Goal: Task Accomplishment & Management: Contribute content

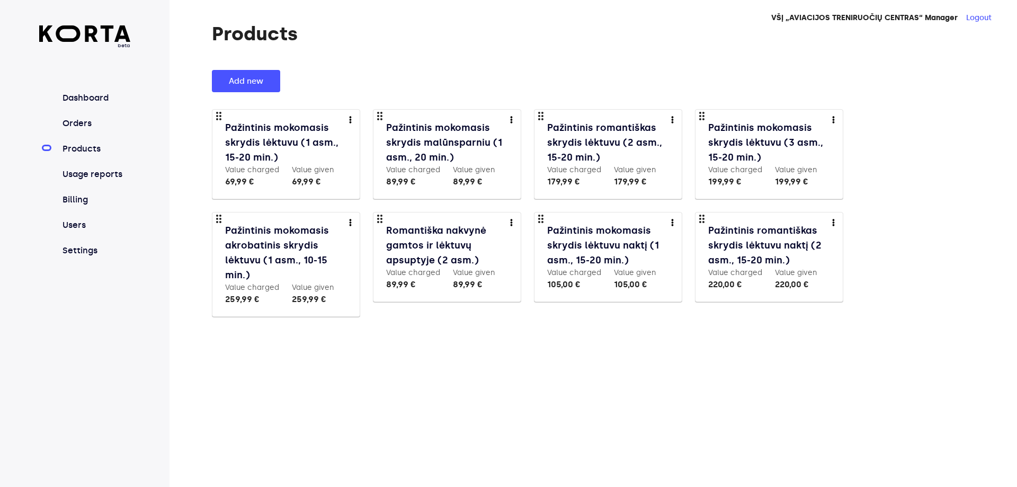
click at [788, 139] on link "Pažintinis mokomasis skrydis lėktuvu (3 asm., 15-20 min.)" at bounding box center [770, 142] width 124 height 44
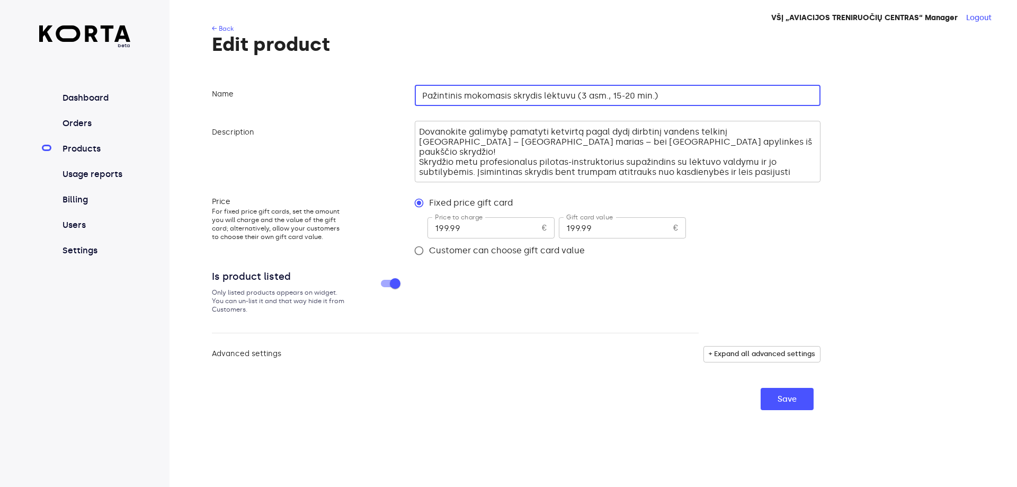
drag, startPoint x: 422, startPoint y: 96, endPoint x: 749, endPoint y: 101, distance: 327.9
click at [749, 101] on input "Pažintinis mokomasis skrydis lėktuvu (3 asm., 15-20 min.)" at bounding box center [618, 95] width 406 height 21
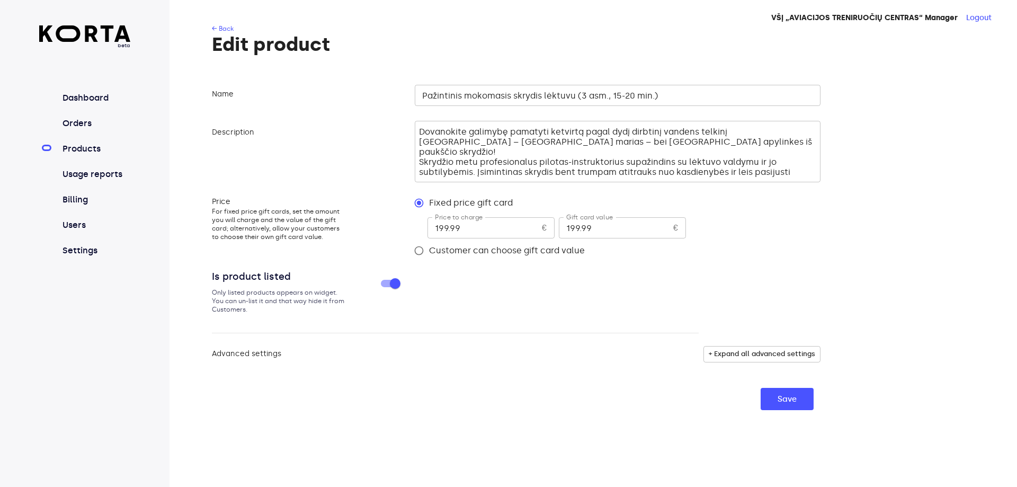
click at [94, 154] on link "Products" at bounding box center [95, 148] width 70 height 13
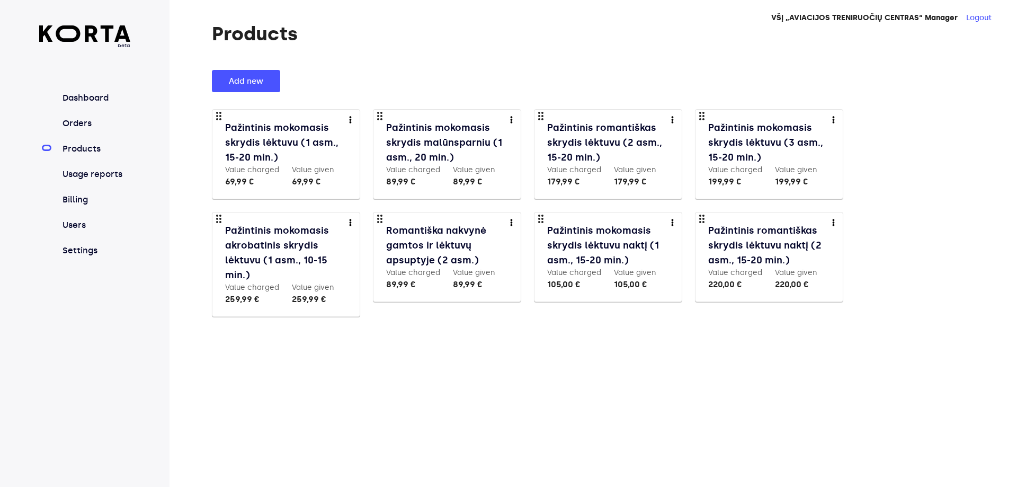
click at [570, 244] on link "Pažintinis mokomasis skrydis lėktuvu naktį (1 asm., 15-20 min.)" at bounding box center [609, 245] width 124 height 44
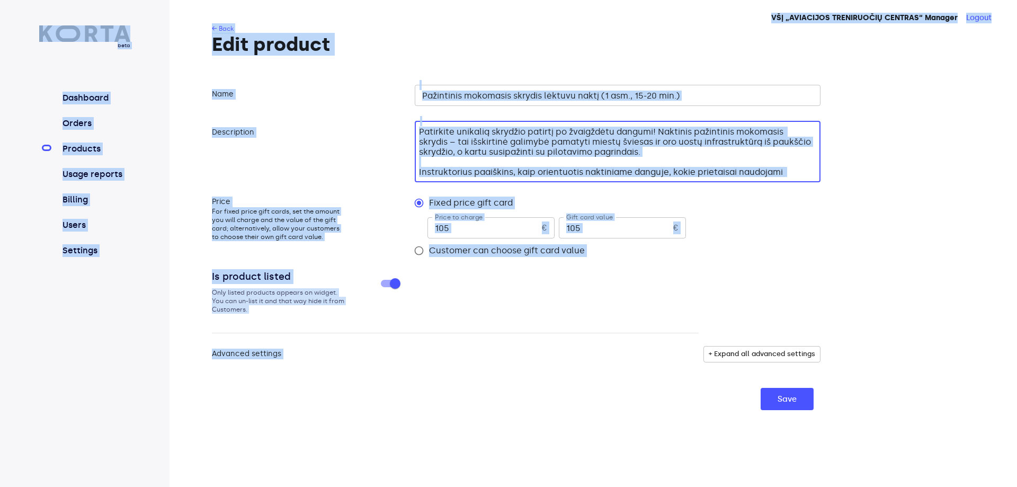
click at [451, 138] on textarea "Patirkite unikalią skrydžio patirtį po žvaigždėtu dangumi! Naktinis pažintinis …" at bounding box center [616, 152] width 394 height 50
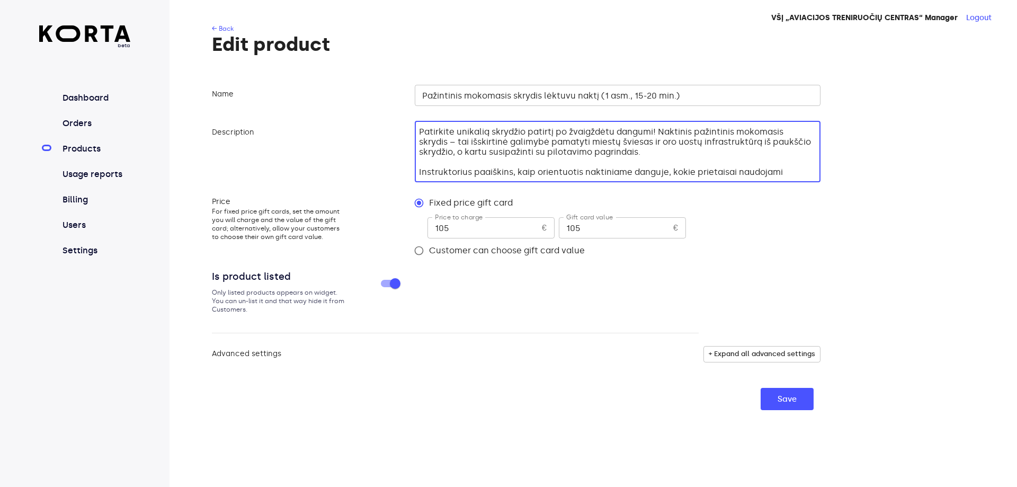
scroll to position [30, 0]
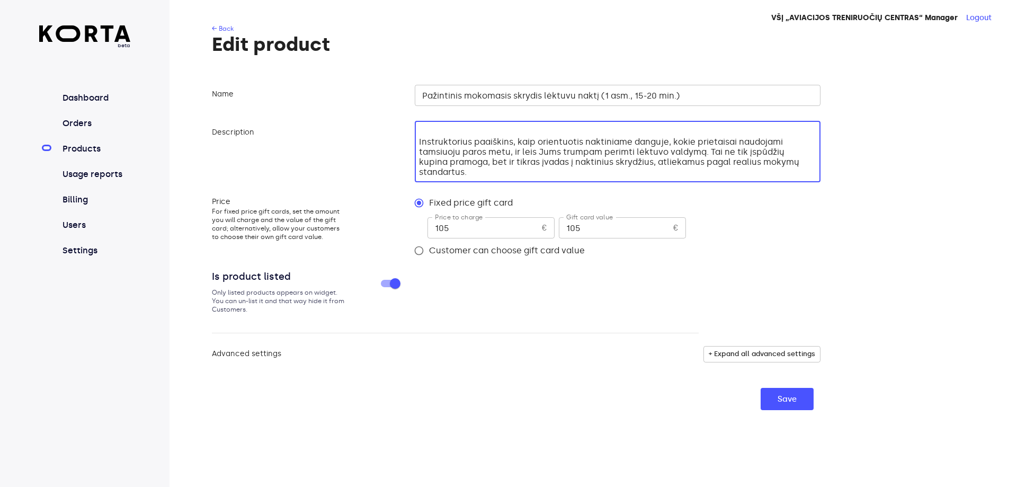
drag, startPoint x: 420, startPoint y: 131, endPoint x: 698, endPoint y: 197, distance: 285.9
click at [698, 197] on form "Name Pažintinis mokomasis skrydis lėktuvu naktį (1 asm., 15-20 min.) ​ Descript…" at bounding box center [516, 245] width 609 height 329
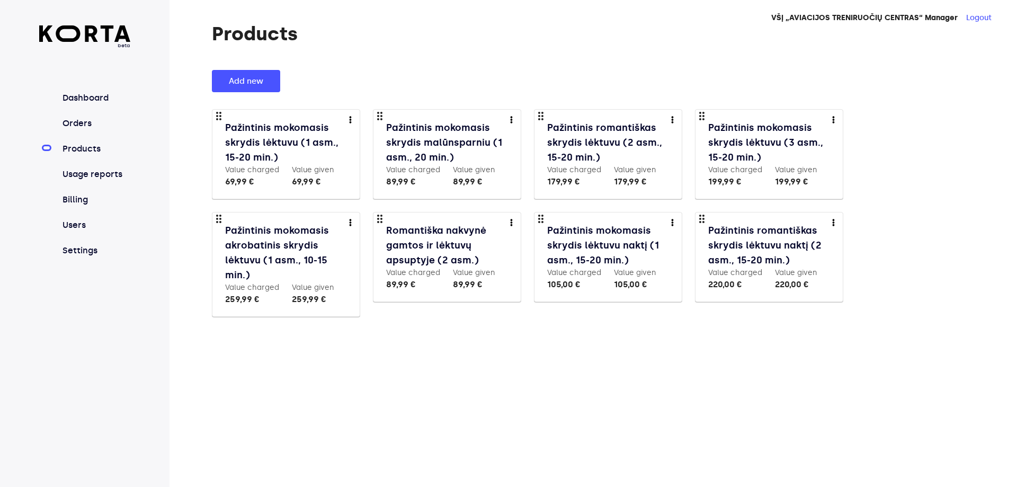
click at [671, 220] on img "more" at bounding box center [672, 222] width 3 height 7
click at [678, 242] on link "Edit" at bounding box center [679, 241] width 16 height 13
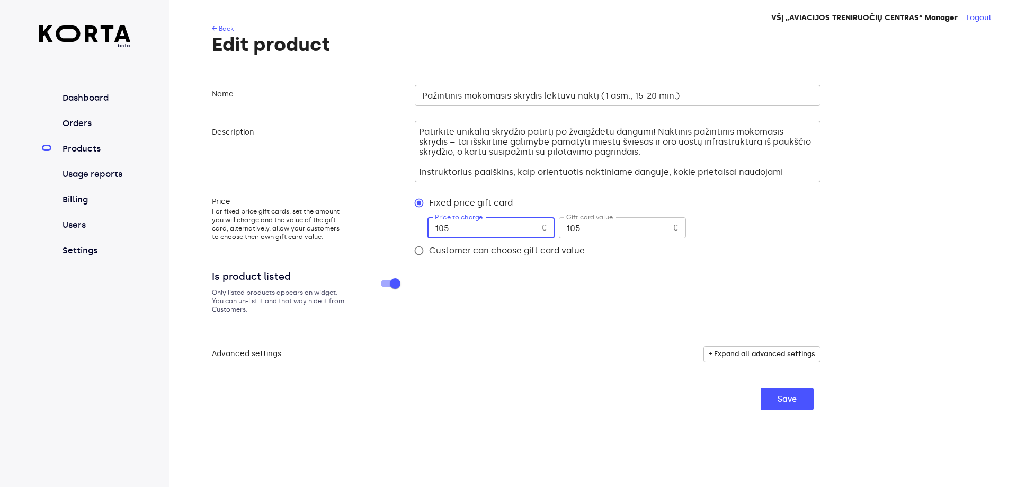
drag, startPoint x: 450, startPoint y: 230, endPoint x: 377, endPoint y: 225, distance: 73.8
click at [377, 225] on div "Price For fixed price gift cards, set the amount you will charge and the value …" at bounding box center [516, 227] width 609 height 68
type input "110"
drag, startPoint x: 586, startPoint y: 230, endPoint x: 514, endPoint y: 227, distance: 72.1
click at [521, 229] on div "Price to charge 110 € Price to charge Gift card value 105 € Gift card value" at bounding box center [623, 227] width 393 height 28
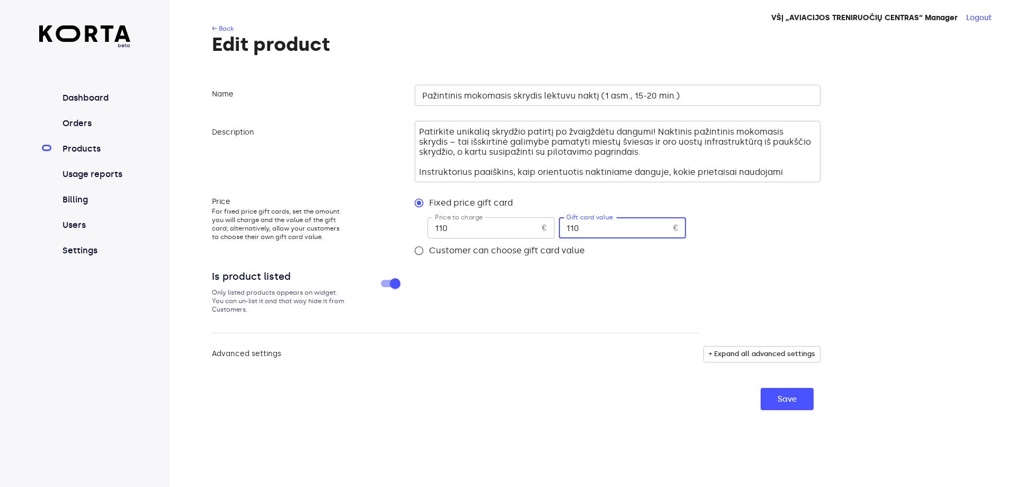
type input "110"
click at [600, 376] on form "Name Pažintinis mokomasis skrydis lėktuvu naktį (1 asm., 15-20 min.) ​ Descript…" at bounding box center [516, 245] width 609 height 329
click at [769, 399] on button "Save" at bounding box center [787, 399] width 53 height 22
click at [790, 406] on span "Save" at bounding box center [787, 399] width 19 height 14
click at [75, 153] on link "Products" at bounding box center [95, 148] width 70 height 13
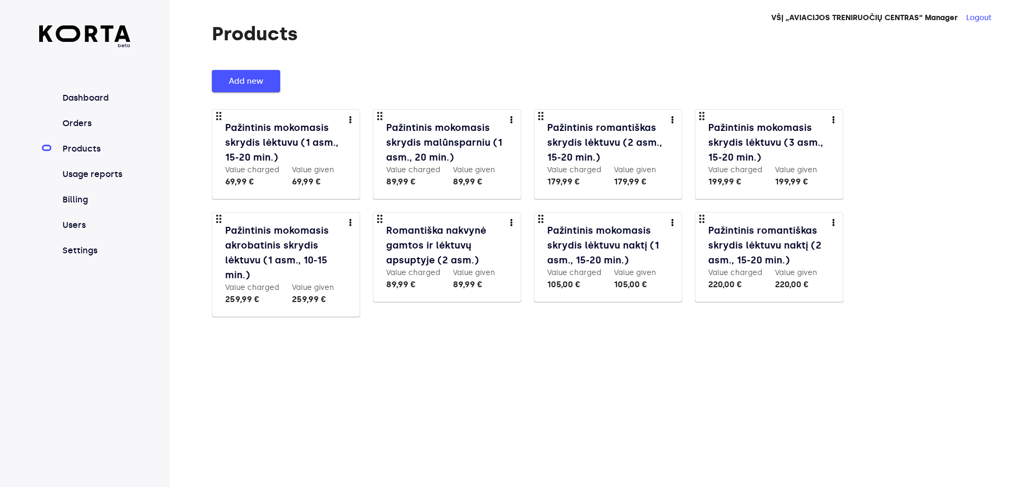
click at [245, 78] on span "Add new" at bounding box center [246, 81] width 34 height 14
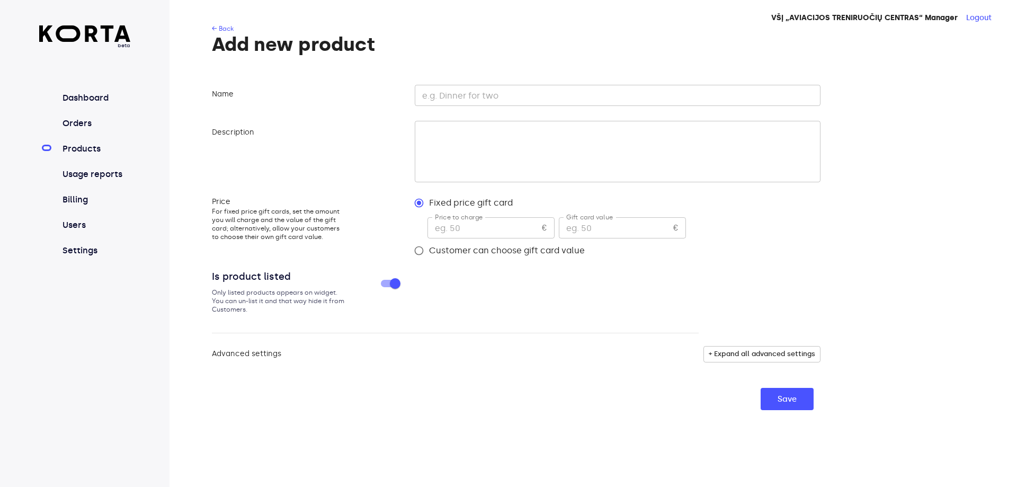
click at [450, 88] on input "text" at bounding box center [618, 95] width 406 height 21
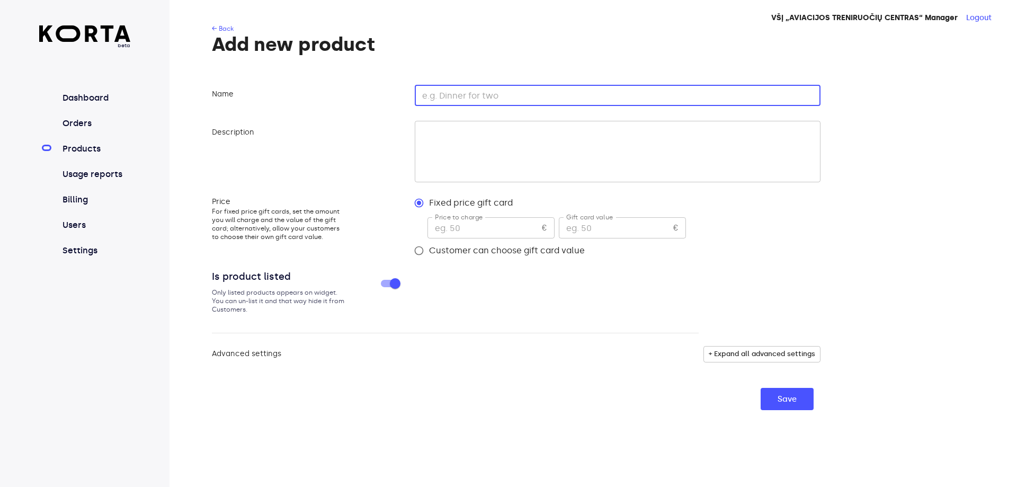
paste input "Pažintinis mokomasis skrydis lėktuvu (3 asm., 15-20 min.)"
type input "Pažintinis mokomasis skrydis lėktuvu (3 asm., 15-20 min.)"
click at [470, 141] on textarea at bounding box center [616, 152] width 394 height 50
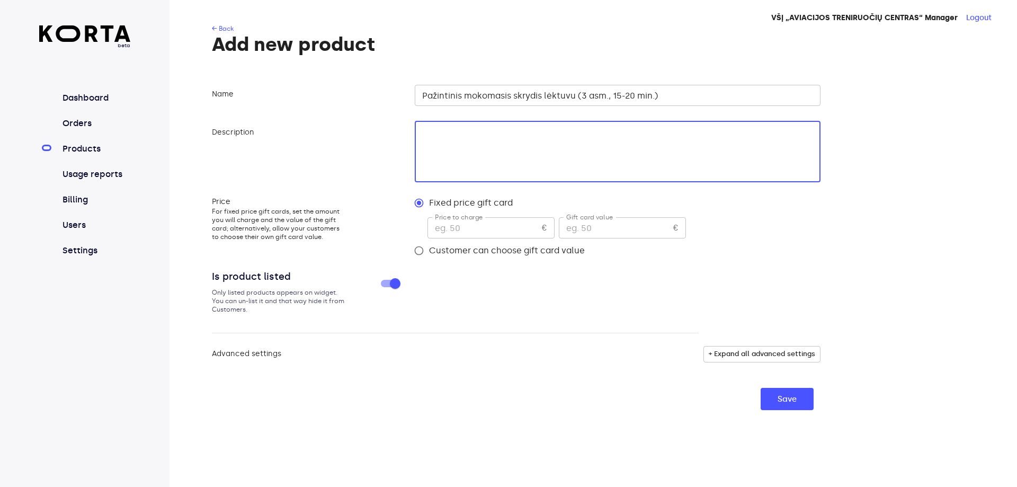
paste textarea "Pažintinis mokomasis skrydis lėktuvu (3 asm., 15-20 min.)"
type textarea "Pažintinis mokomasis skrydis lėktuvu (3 asm., 15-20 min.)"
drag, startPoint x: 664, startPoint y: 127, endPoint x: 403, endPoint y: 131, distance: 260.6
click at [407, 132] on div "Description Pažintinis mokomasis skrydis lėktuvu (3 asm., 15-20 min.) ​" at bounding box center [516, 151] width 609 height 68
click at [483, 156] on textarea at bounding box center [616, 152] width 394 height 50
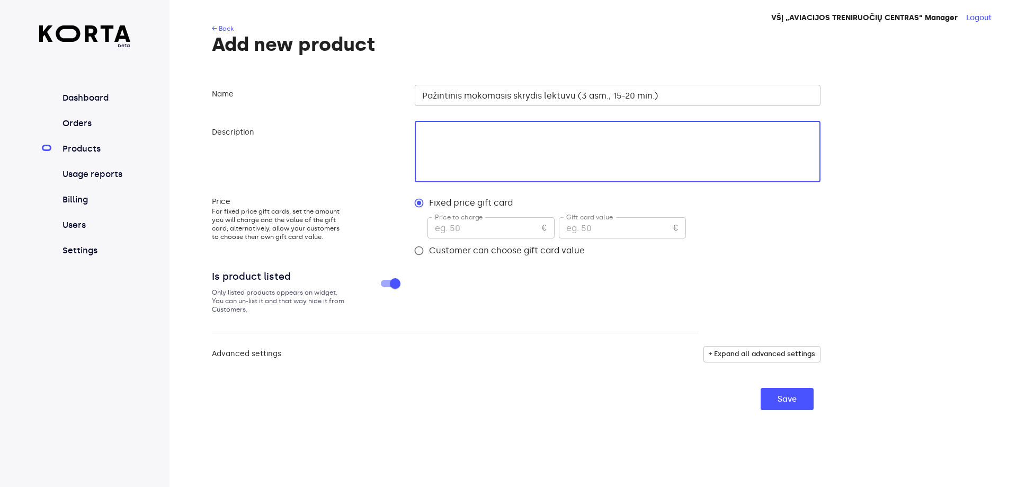
paste textarea "Patirkite unikalią skrydžio patirtį po žvaigždėtu dangumi! Naktinis pažintinis …"
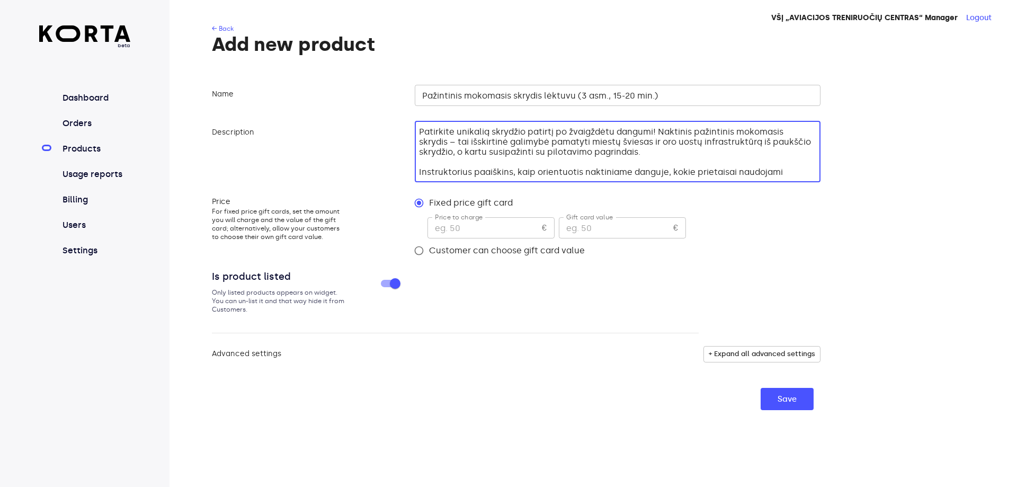
type textarea "Patirkite unikalią skrydžio patirtį po žvaigždėtu dangumi! Naktinis pažintinis …"
click at [578, 96] on input "Pažintinis mokomasis skrydis lėktuvu (3 asm., 15-20 min.)" at bounding box center [618, 95] width 406 height 21
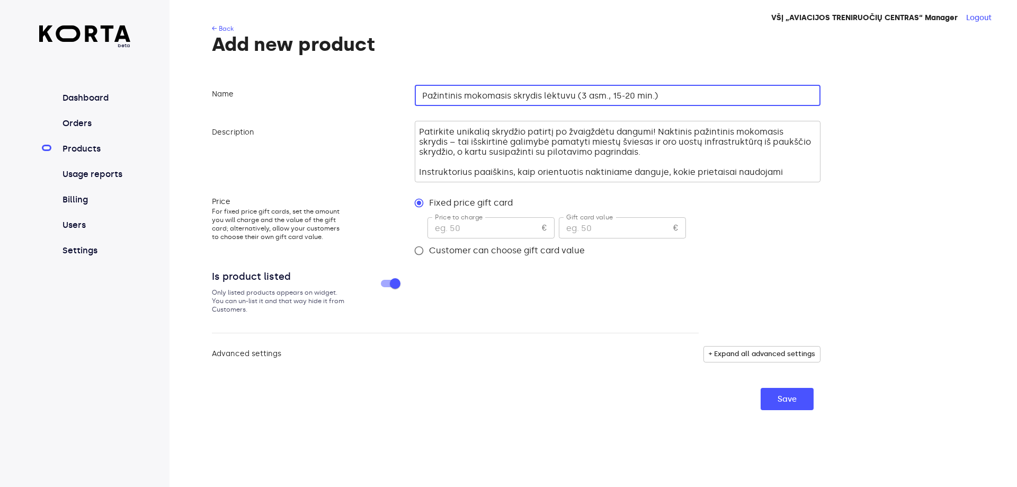
drag, startPoint x: 574, startPoint y: 95, endPoint x: 667, endPoint y: 97, distance: 93.8
click at [575, 95] on input "Pažintinis mokomasis skrydis lėktuvu (3 asm., 15-20 min.)" at bounding box center [618, 95] width 406 height 21
type input "Pažintinis mokomasis skrydis lėktuvu naktį (3 asm., 15-20 min.)"
click at [468, 229] on input "number" at bounding box center [482, 227] width 110 height 21
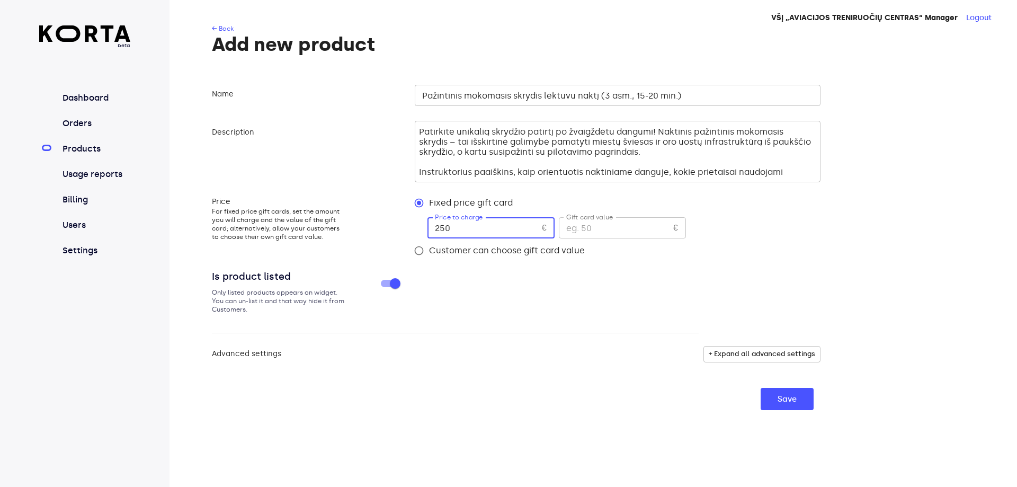
type input "250"
click at [585, 225] on input "number" at bounding box center [614, 227] width 110 height 21
type input "250"
click at [790, 404] on span "Save" at bounding box center [787, 399] width 19 height 14
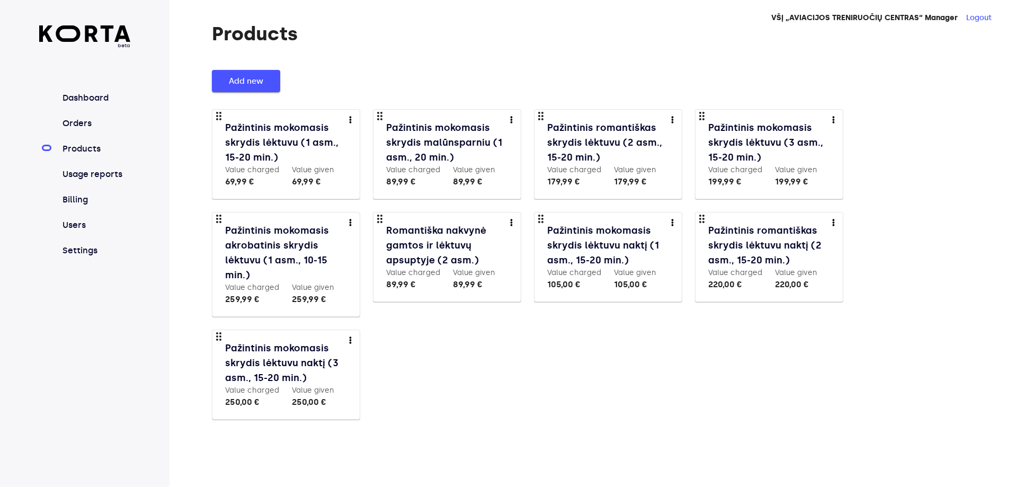
drag, startPoint x: 258, startPoint y: 77, endPoint x: 264, endPoint y: 77, distance: 5.8
click at [259, 77] on span "Add new" at bounding box center [246, 81] width 34 height 14
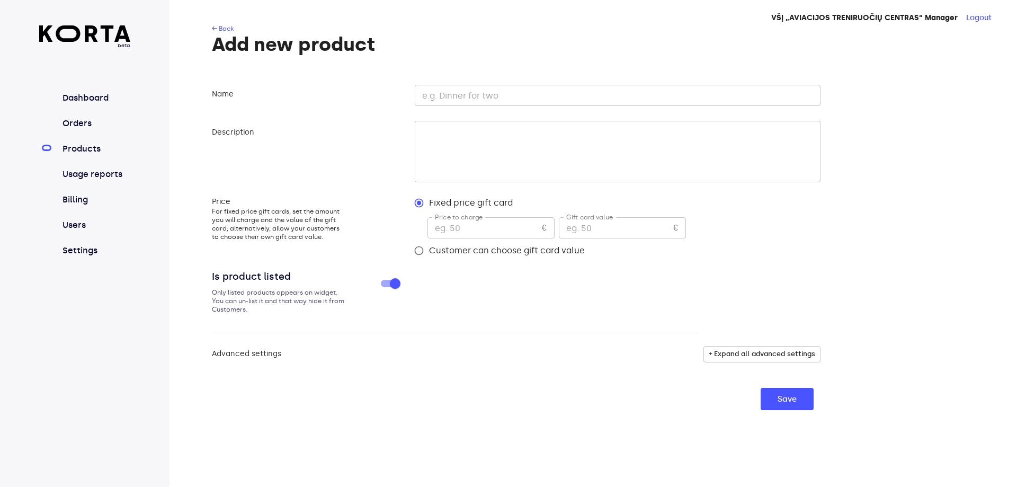
click at [479, 157] on textarea at bounding box center [616, 152] width 394 height 50
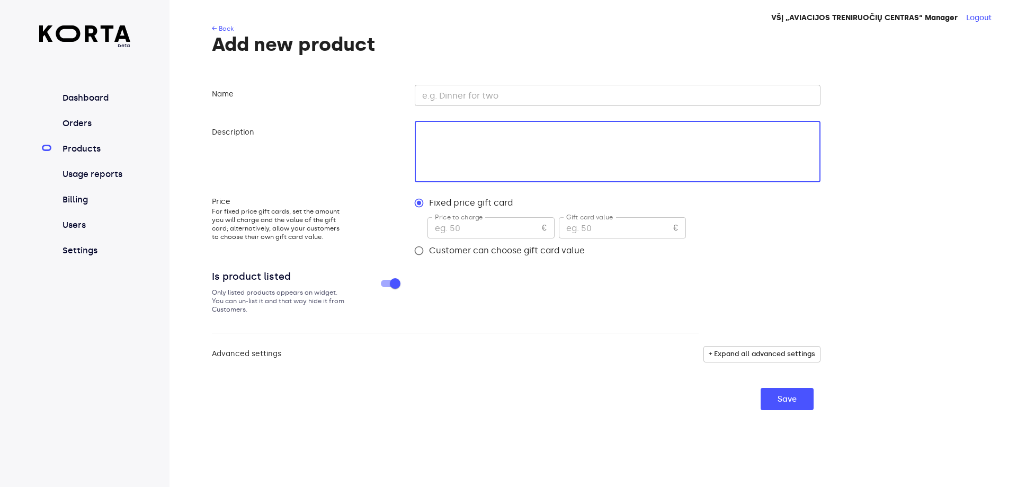
paste textarea "Kai diena užleidžia vietą nakčiai, o dangų nuspalvina tūkstančiai žvaigždžių – …"
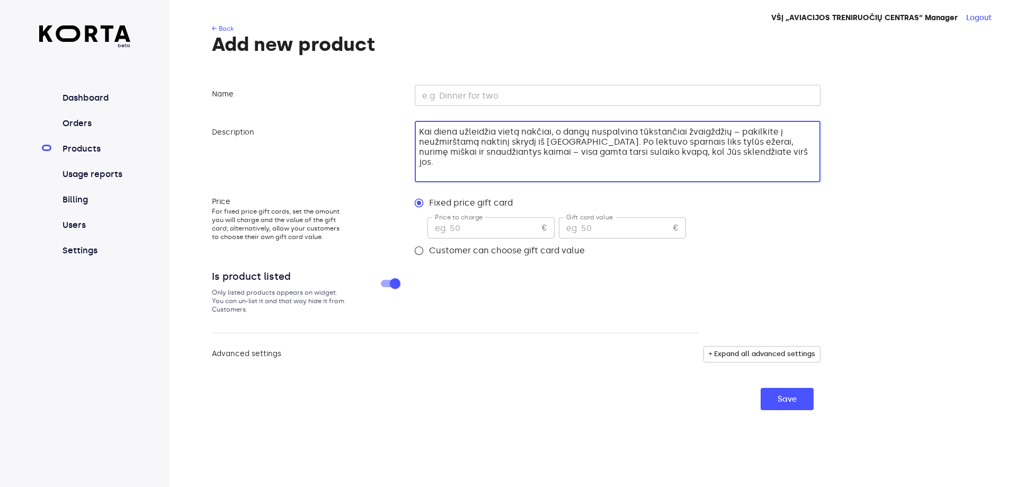
type textarea "Kai diena užleidžia vietą nakčiai, o dangų nuspalvina tūkstančiai žvaigždžių – …"
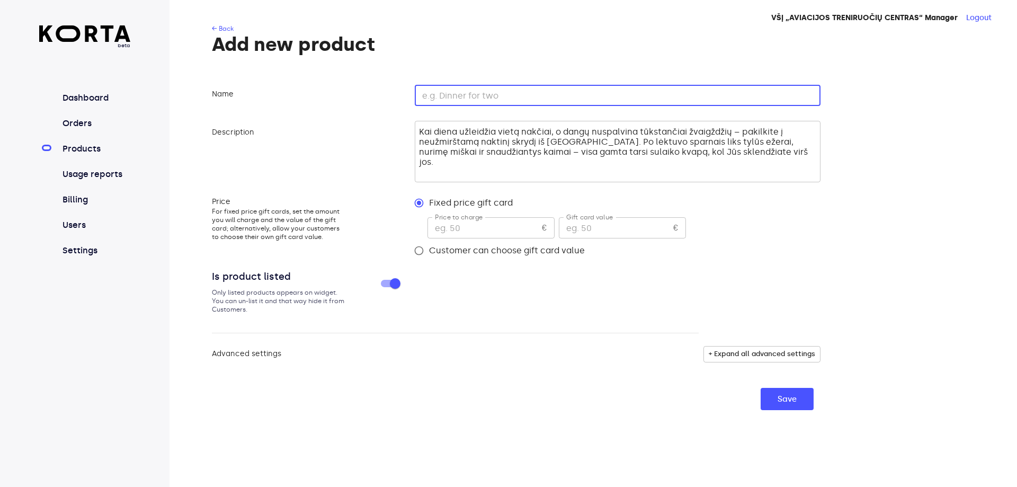
click at [436, 100] on input "text" at bounding box center [618, 95] width 406 height 21
paste input "Naktinis skrydis iš [GEOGRAPHIC_DATA] – virš miegančios gamtos į [GEOGRAPHIC_DA…"
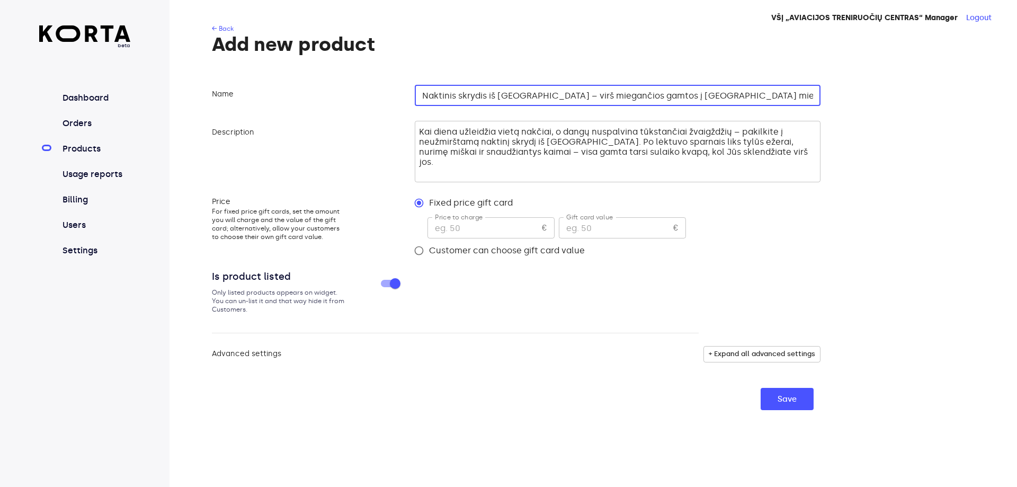
type input "Naktinis skrydis iš [GEOGRAPHIC_DATA] – virš miegančios gamtos į [GEOGRAPHIC_DA…"
